Goal: Check status: Check status

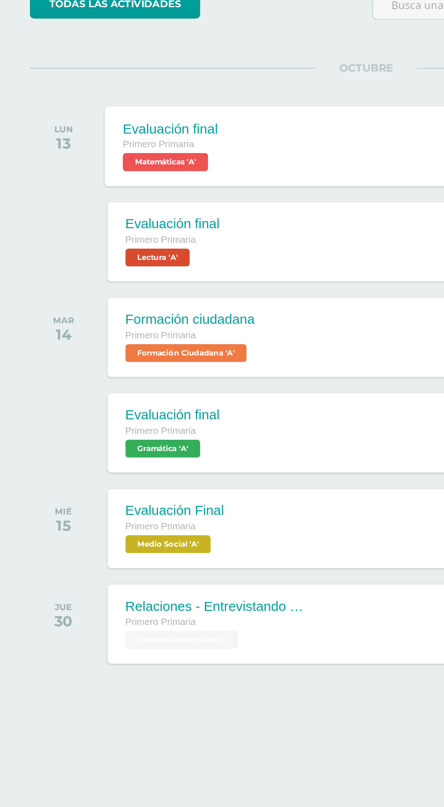
click at [111, 210] on span "Matemáticas 'A'" at bounding box center [100, 212] width 52 height 11
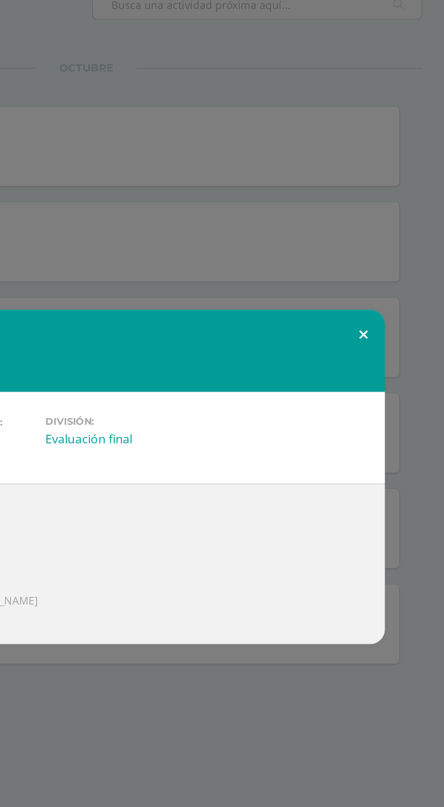
click at [387, 327] on button at bounding box center [390, 317] width 26 height 31
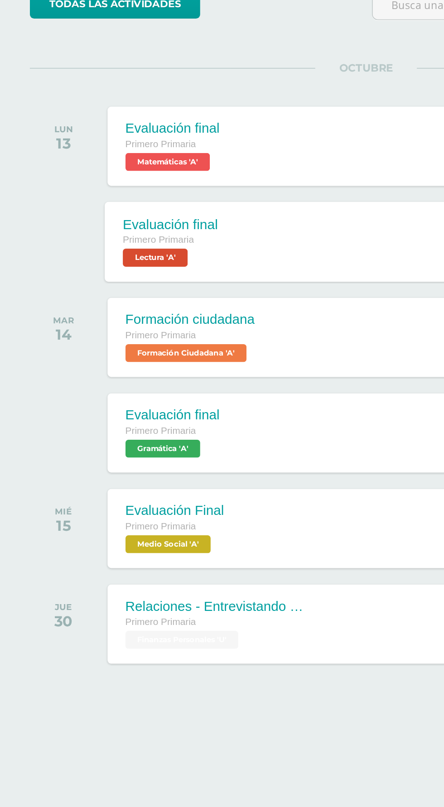
click at [132, 271] on div "Evaluación final Primero Primaria Lectura 'A'" at bounding box center [103, 260] width 80 height 48
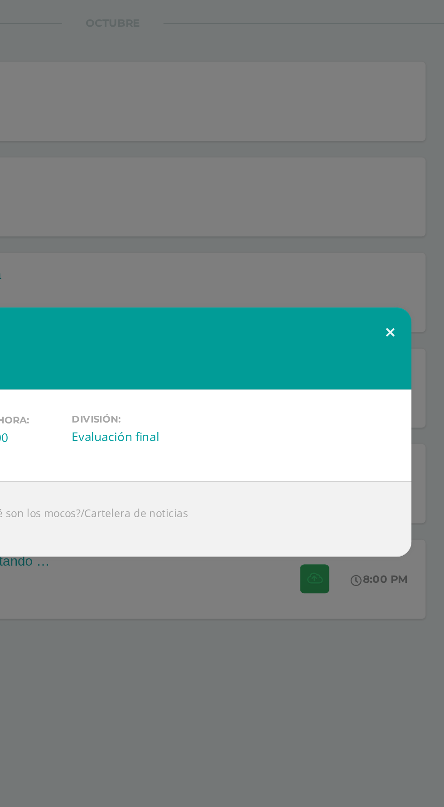
click at [390, 358] on button at bounding box center [390, 343] width 26 height 31
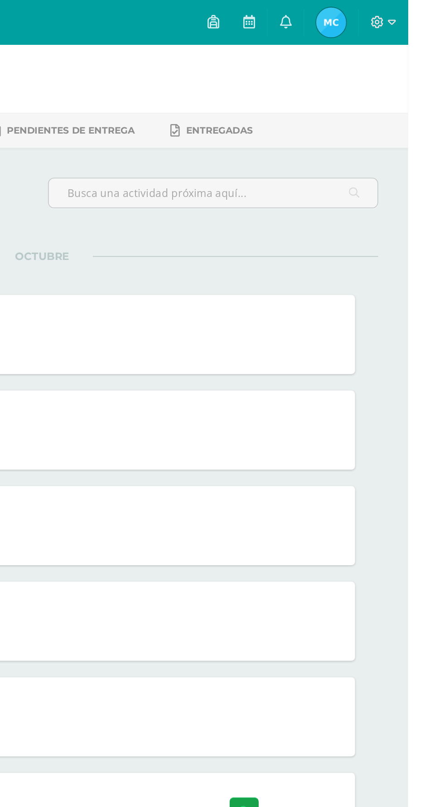
click at [406, 10] on img at bounding box center [397, 14] width 18 height 18
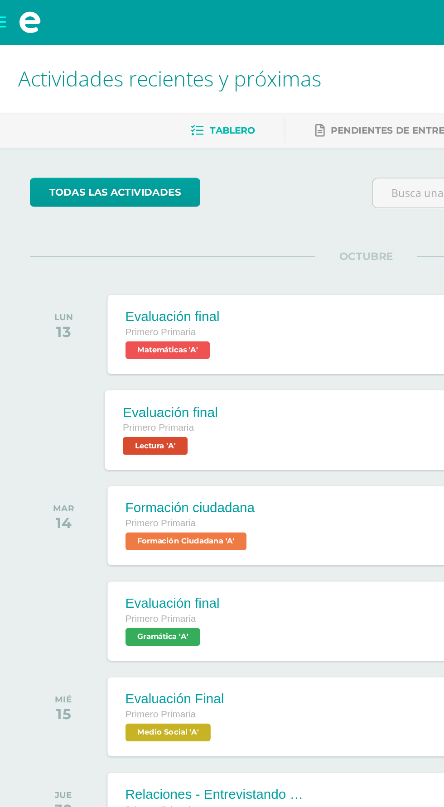
click at [121, 268] on div "Primero Primaria Lectura 'A'" at bounding box center [102, 265] width 57 height 21
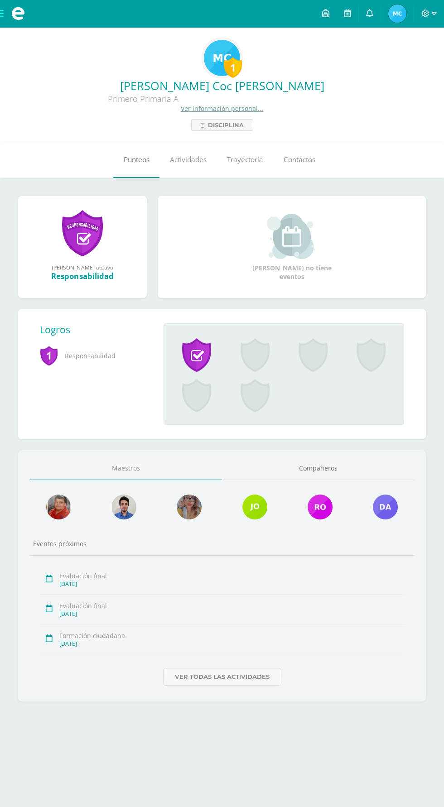
click at [116, 159] on link "Punteos" at bounding box center [136, 160] width 46 height 36
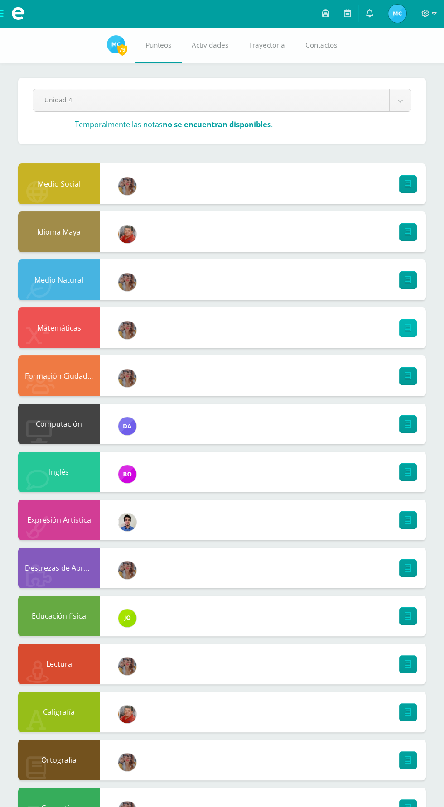
click at [407, 327] on icon at bounding box center [407, 328] width 7 height 8
